Goal: Task Accomplishment & Management: Complete application form

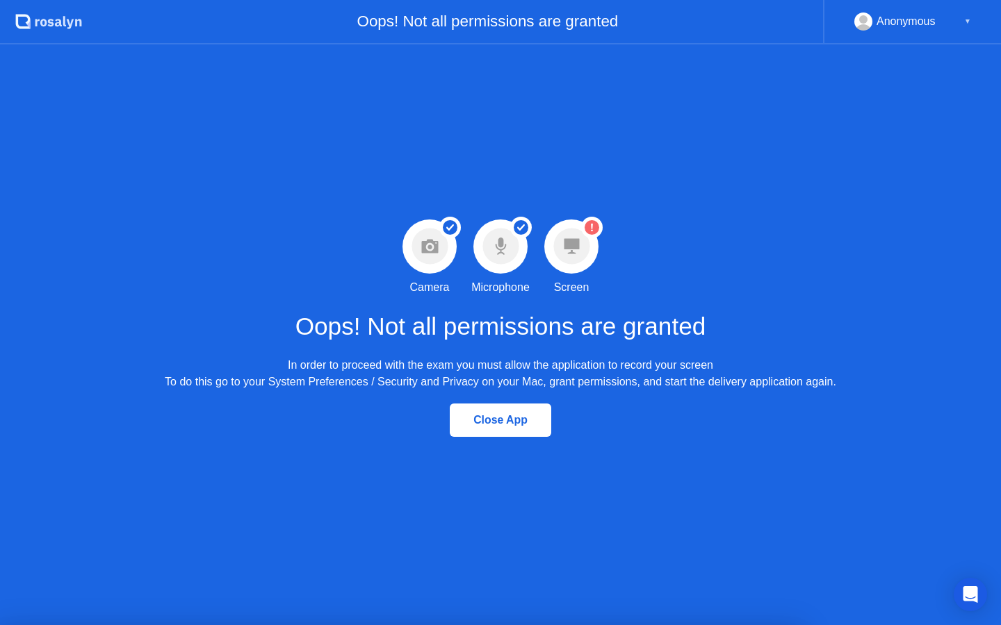
click at [580, 271] on div at bounding box center [571, 247] width 54 height 54
click at [632, 331] on h1 "Oops! Not all permissions are granted" at bounding box center [500, 327] width 411 height 37
click at [282, 384] on div "In order to proceed with the exam you must allow the application to record your…" at bounding box center [500, 373] width 671 height 33
click at [704, 378] on div "In order to proceed with the exam you must allow the application to record your…" at bounding box center [500, 373] width 671 height 33
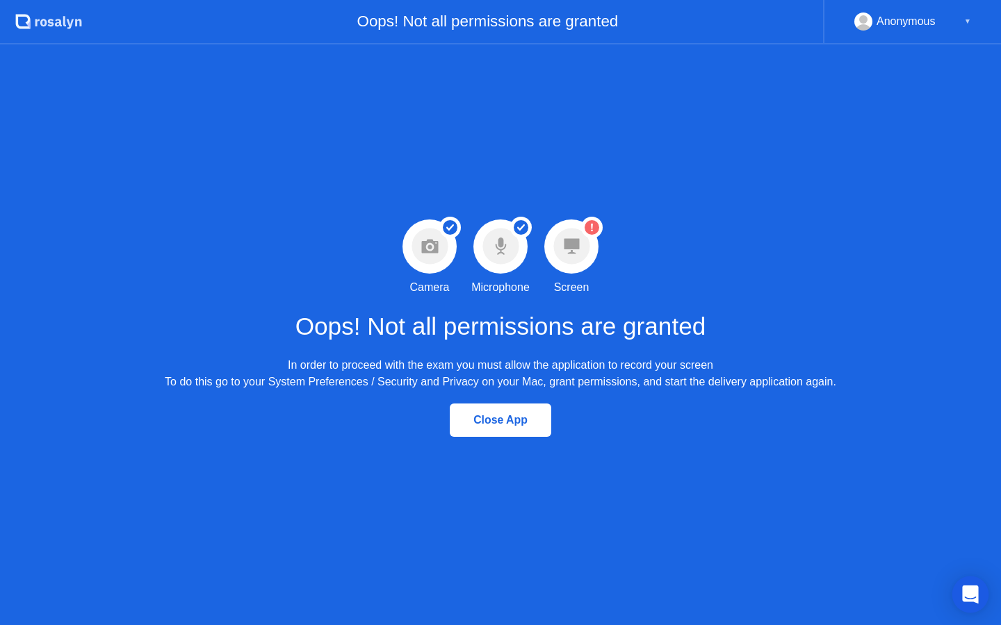
click at [964, 593] on icon "Open Intercom Messenger" at bounding box center [970, 595] width 16 height 18
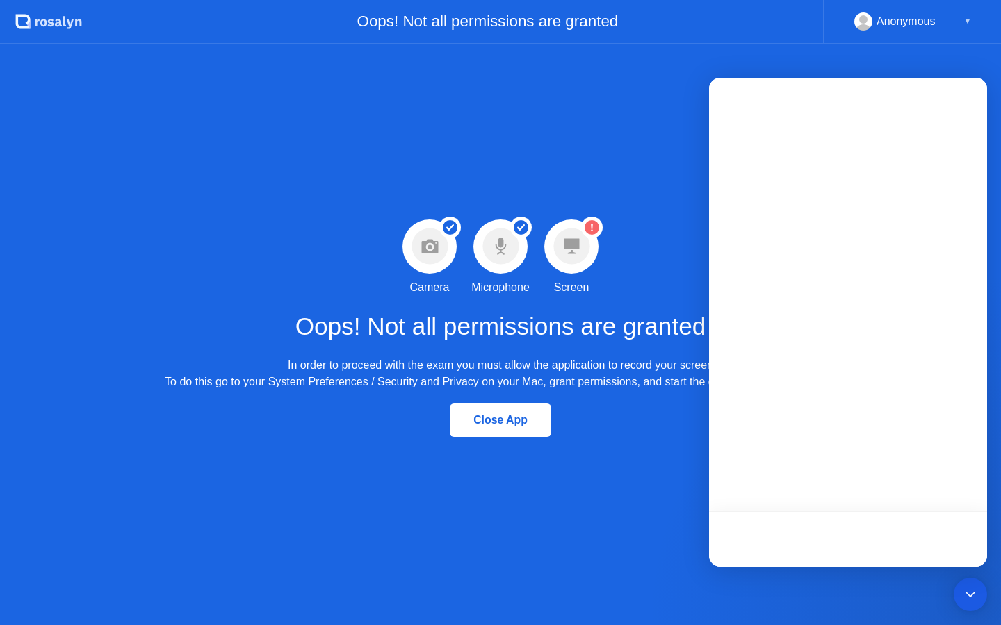
drag, startPoint x: 609, startPoint y: 330, endPoint x: 548, endPoint y: 235, distance: 113.1
click at [609, 330] on h1 "Oops! Not all permissions are granted" at bounding box center [500, 327] width 411 height 37
click at [578, 239] on icon at bounding box center [571, 246] width 15 height 15
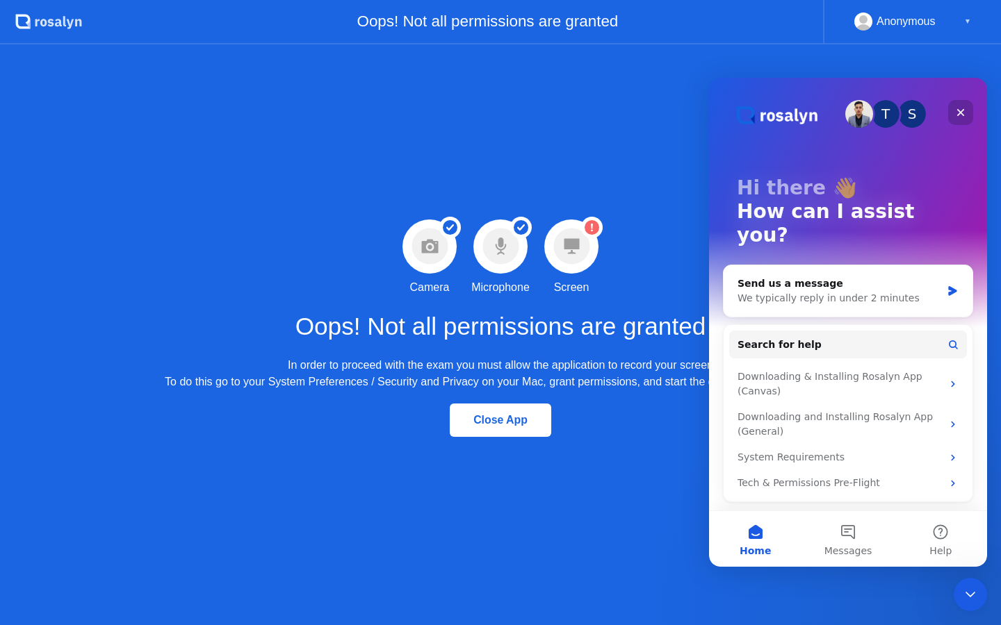
click at [965, 113] on icon "Close" at bounding box center [960, 112] width 11 height 11
click at [559, 245] on circle at bounding box center [571, 247] width 36 height 36
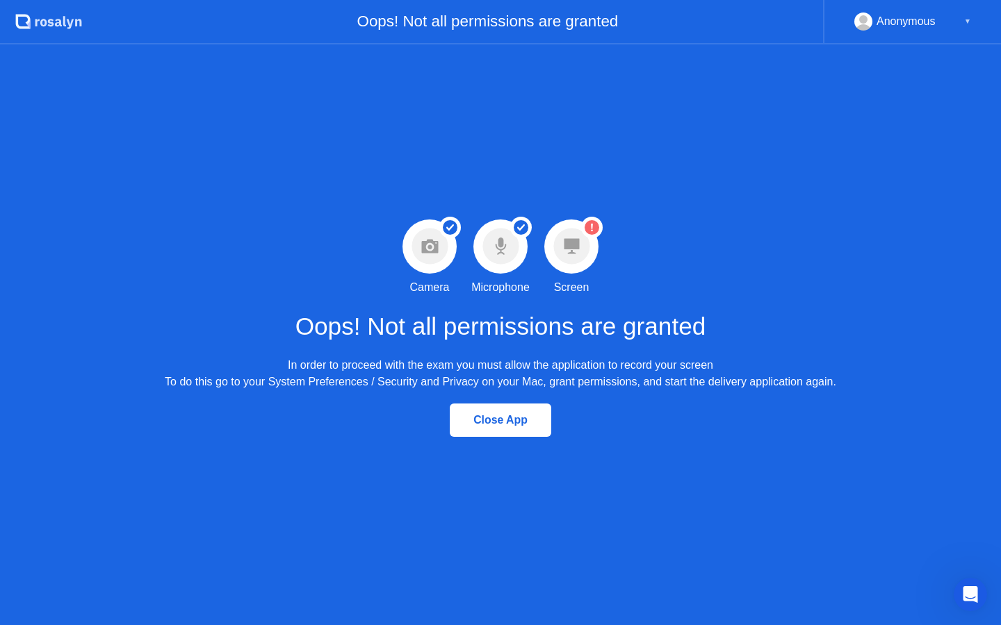
click at [591, 237] on circle at bounding box center [592, 228] width 22 height 22
click at [565, 243] on icon at bounding box center [571, 246] width 15 height 15
click at [566, 274] on div "Warning Screen permission not granted Screen" at bounding box center [571, 258] width 71 height 76
click at [557, 291] on div "Screen" at bounding box center [571, 287] width 35 height 17
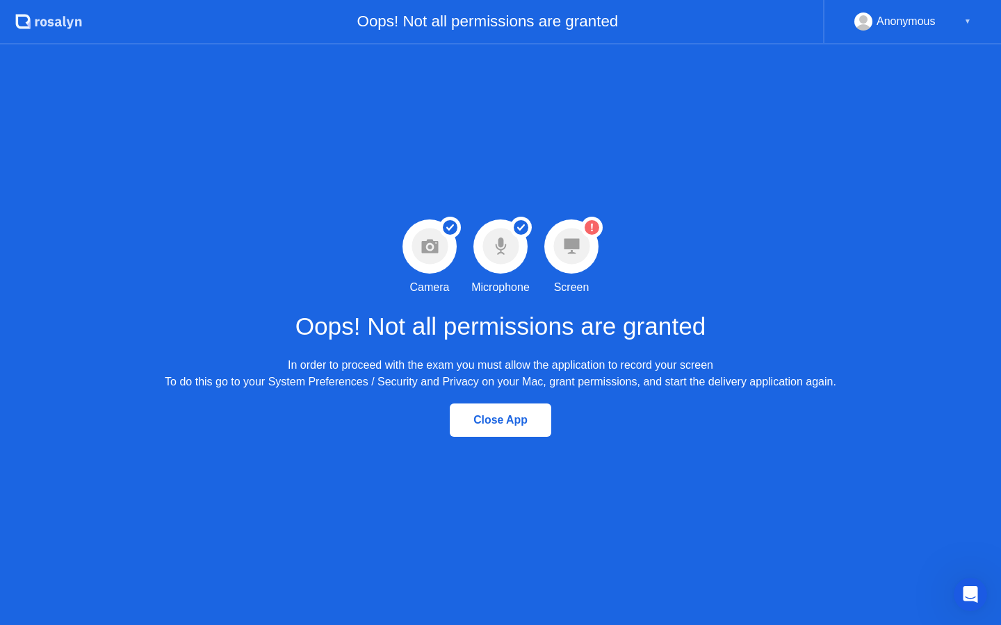
click at [411, 313] on h1 "Oops! Not all permissions are granted" at bounding box center [500, 327] width 411 height 37
drag, startPoint x: 306, startPoint y: 335, endPoint x: 402, endPoint y: 366, distance: 100.9
click at [402, 366] on div "Oops! Not all permissions are granted In order to proceed with the exam you mus…" at bounding box center [500, 343] width 671 height 95
click at [309, 351] on div "Oops! Not all permissions are granted In order to proceed with the exam you mus…" at bounding box center [500, 343] width 671 height 95
click at [299, 366] on div "In order to proceed with the exam you must allow the application to record your…" at bounding box center [500, 373] width 671 height 33
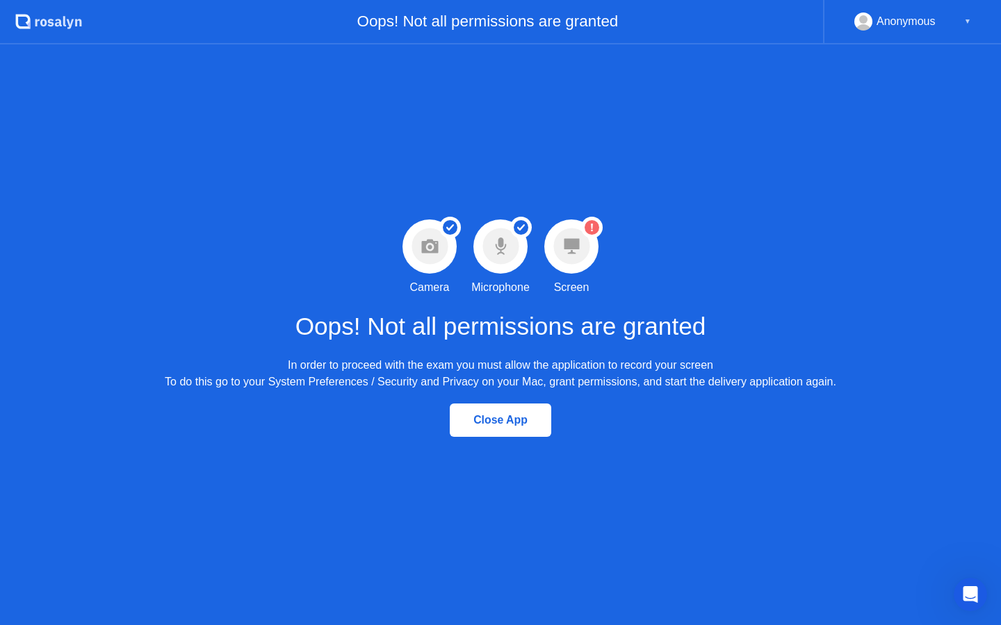
drag, startPoint x: 299, startPoint y: 366, endPoint x: 336, endPoint y: 363, distance: 36.3
click at [299, 366] on div "In order to proceed with the exam you must allow the application to record your…" at bounding box center [500, 373] width 671 height 33
drag, startPoint x: 265, startPoint y: 359, endPoint x: 466, endPoint y: 354, distance: 200.2
click at [454, 355] on div "Oops! Not all permissions are granted In order to proceed with the exam you mus…" at bounding box center [500, 343] width 671 height 95
click at [510, 352] on div "Oops! Not all permissions are granted In order to proceed with the exam you mus…" at bounding box center [500, 343] width 671 height 95
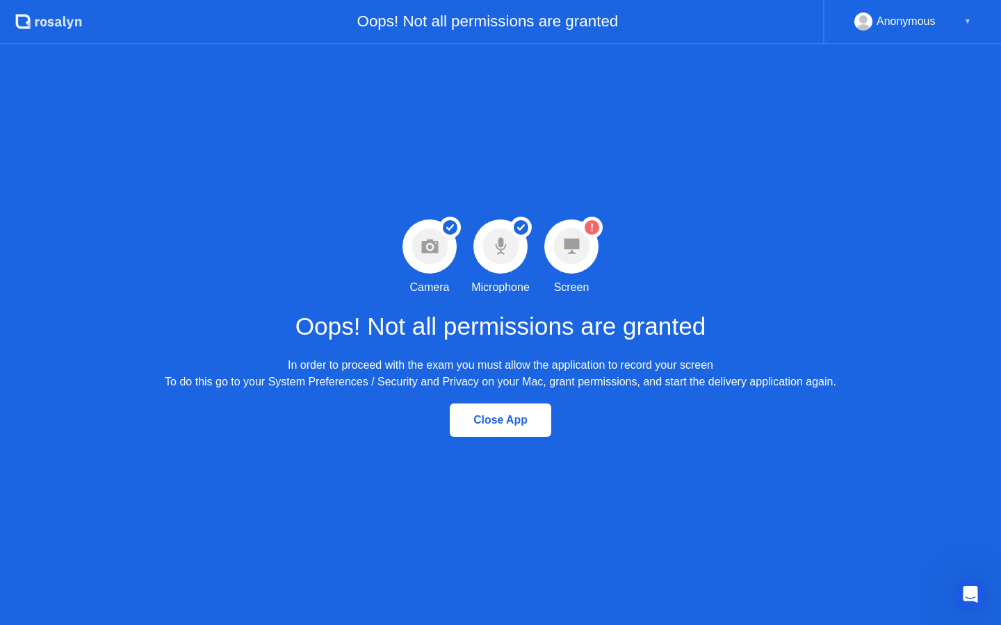
click at [583, 227] on circle at bounding box center [592, 228] width 22 height 22
click at [581, 242] on circle at bounding box center [571, 247] width 36 height 36
drag, startPoint x: 227, startPoint y: 386, endPoint x: 460, endPoint y: 384, distance: 233.5
click at [460, 384] on div "In order to proceed with the exam you must allow the application to record your…" at bounding box center [500, 373] width 671 height 33
click at [565, 233] on circle at bounding box center [571, 247] width 36 height 36
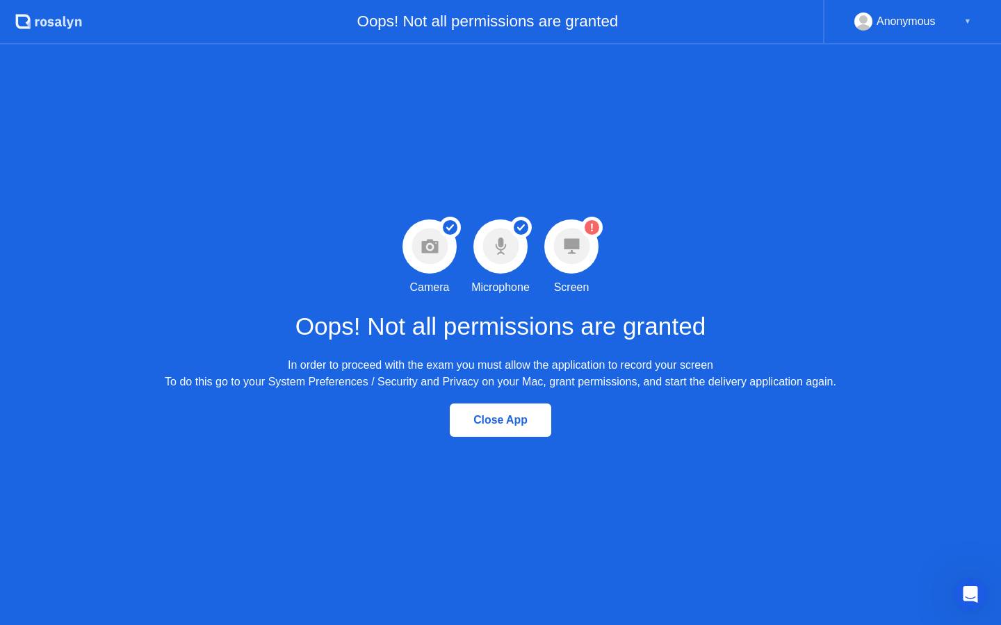
click at [565, 233] on circle at bounding box center [571, 247] width 36 height 36
click at [499, 427] on div "Close App" at bounding box center [500, 420] width 93 height 13
